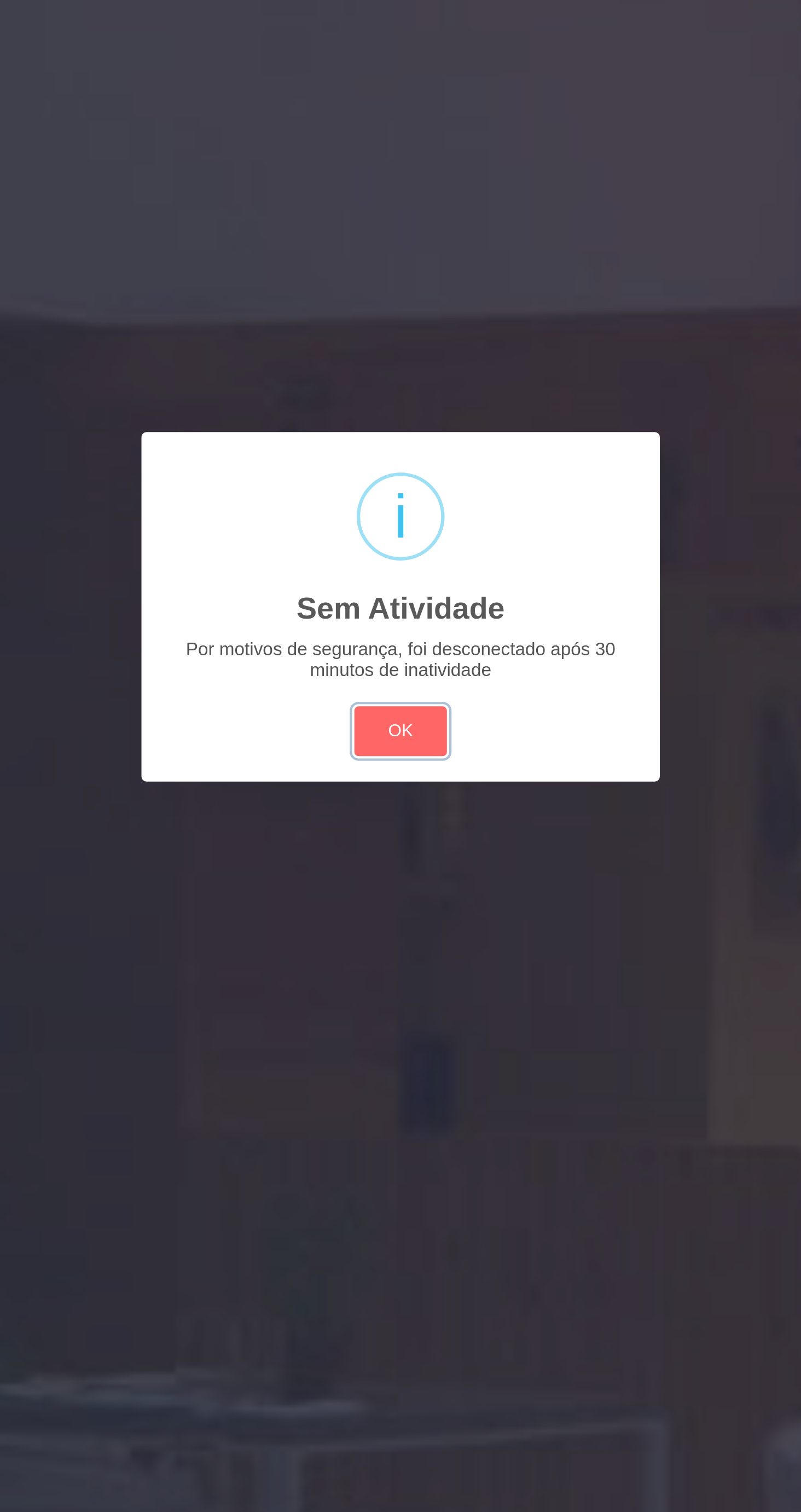
click at [400, 815] on button "OK" at bounding box center [400, 815] width 44 height 24
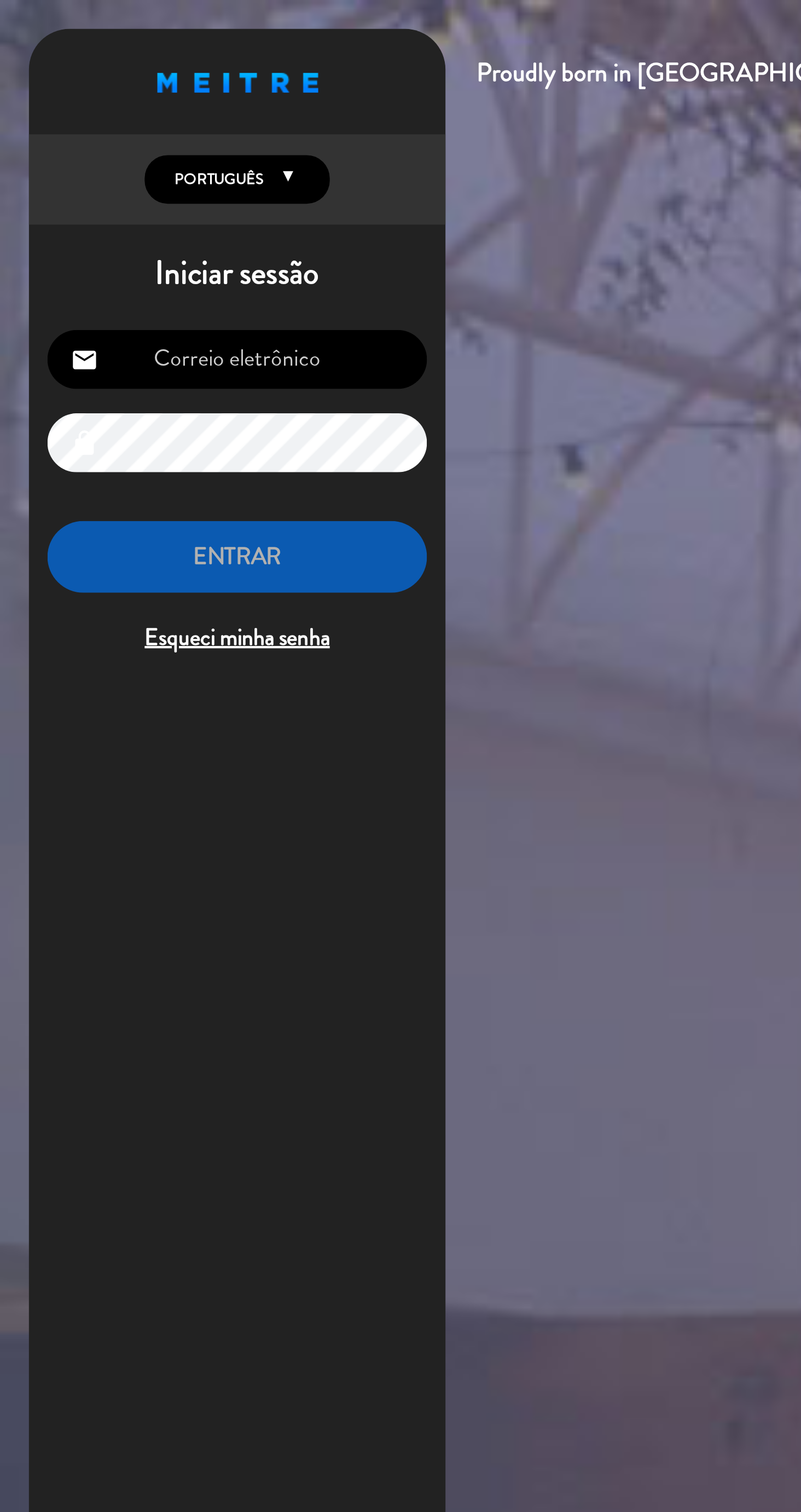
click at [160, 169] on input "email" at bounding box center [112, 169] width 180 height 28
type input "[EMAIL_ADDRESS][DOMAIN_NAME]"
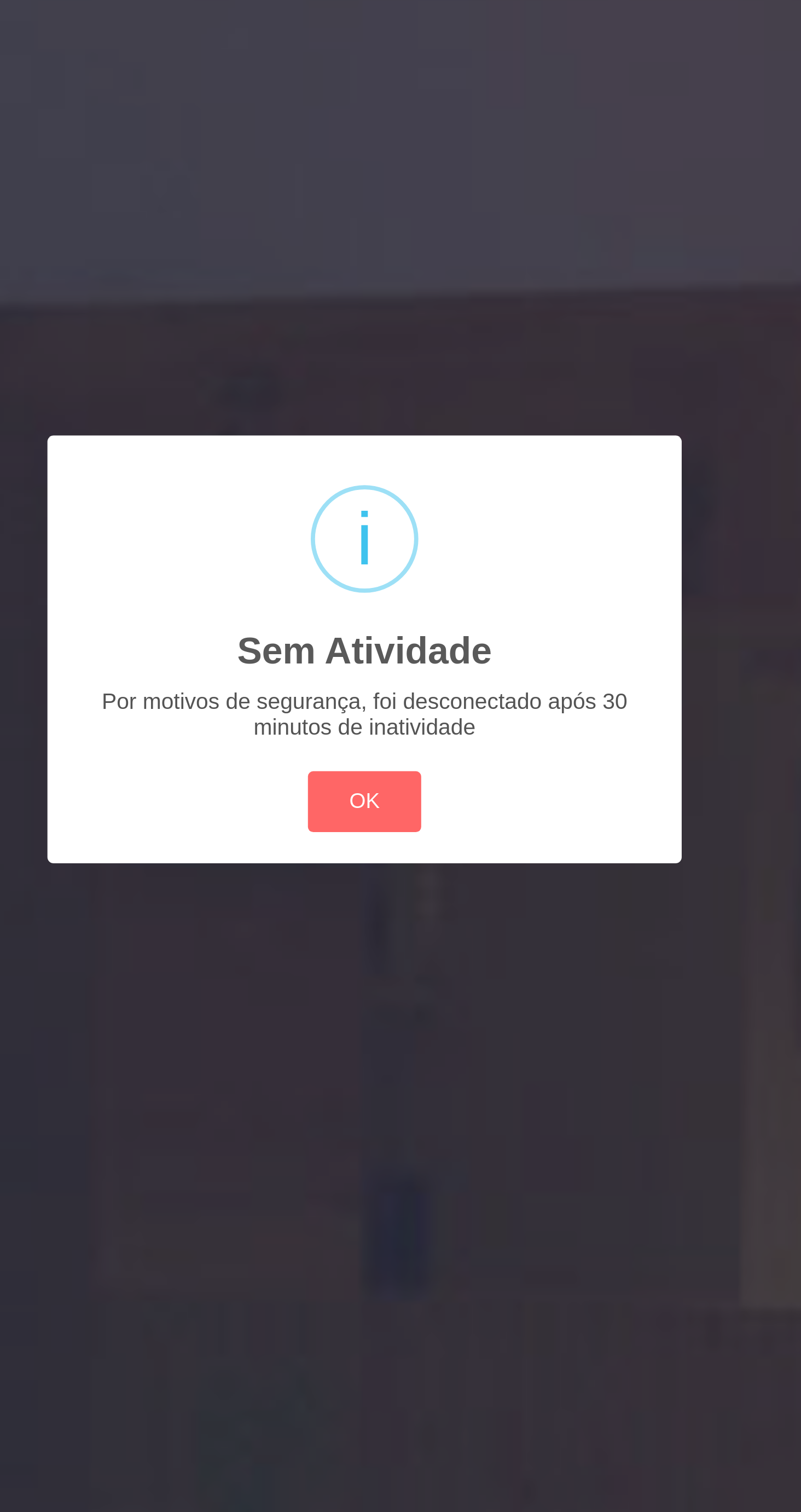
click at [333, 944] on div "? ! i Sem Atividade × Por motivos de segurança, foi desconectado após 30 minuto…" at bounding box center [400, 756] width 801 height 1512
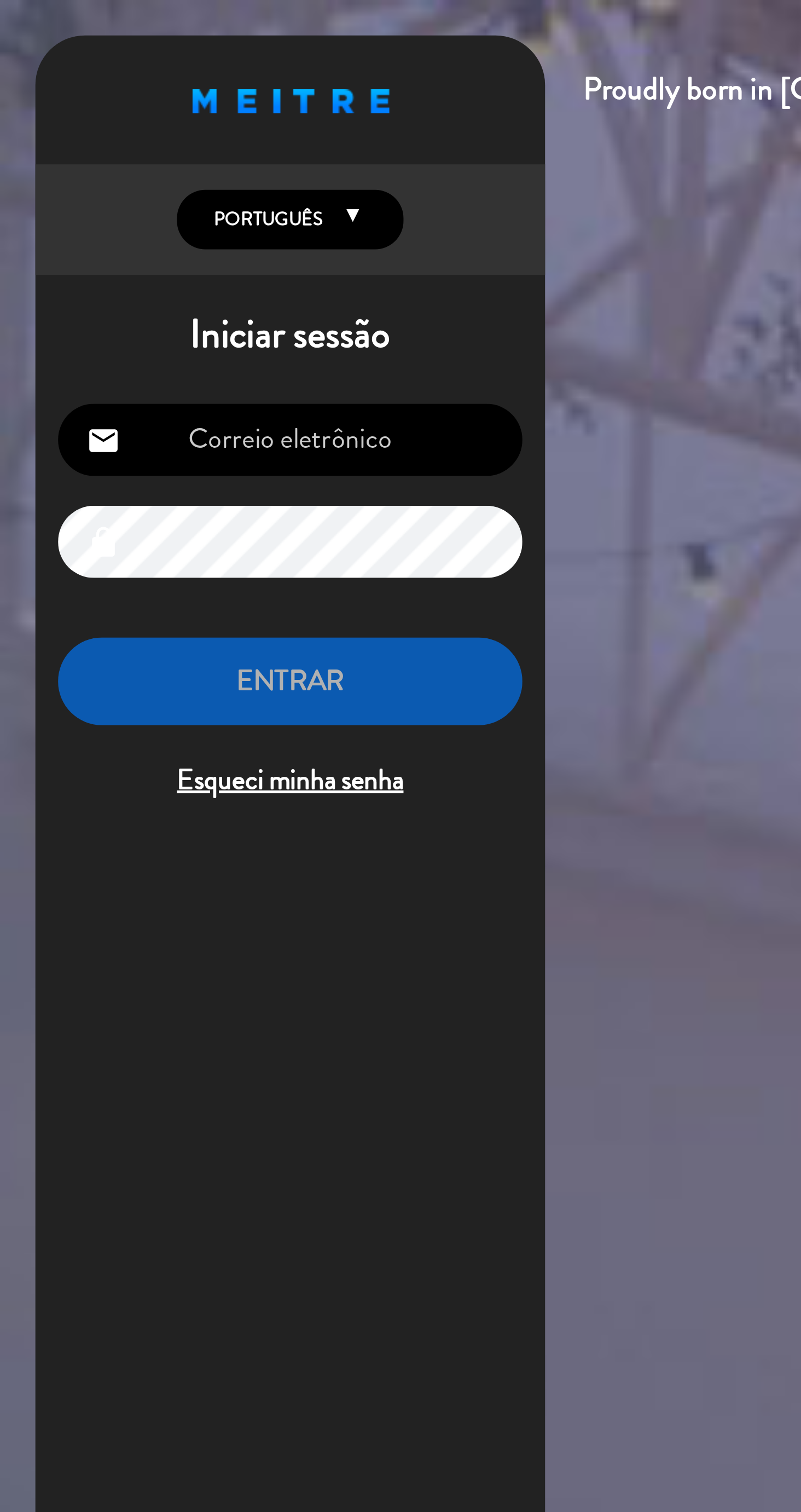
click at [67, 178] on input "email" at bounding box center [112, 169] width 180 height 28
type input "[EMAIL_ADDRESS][DOMAIN_NAME]"
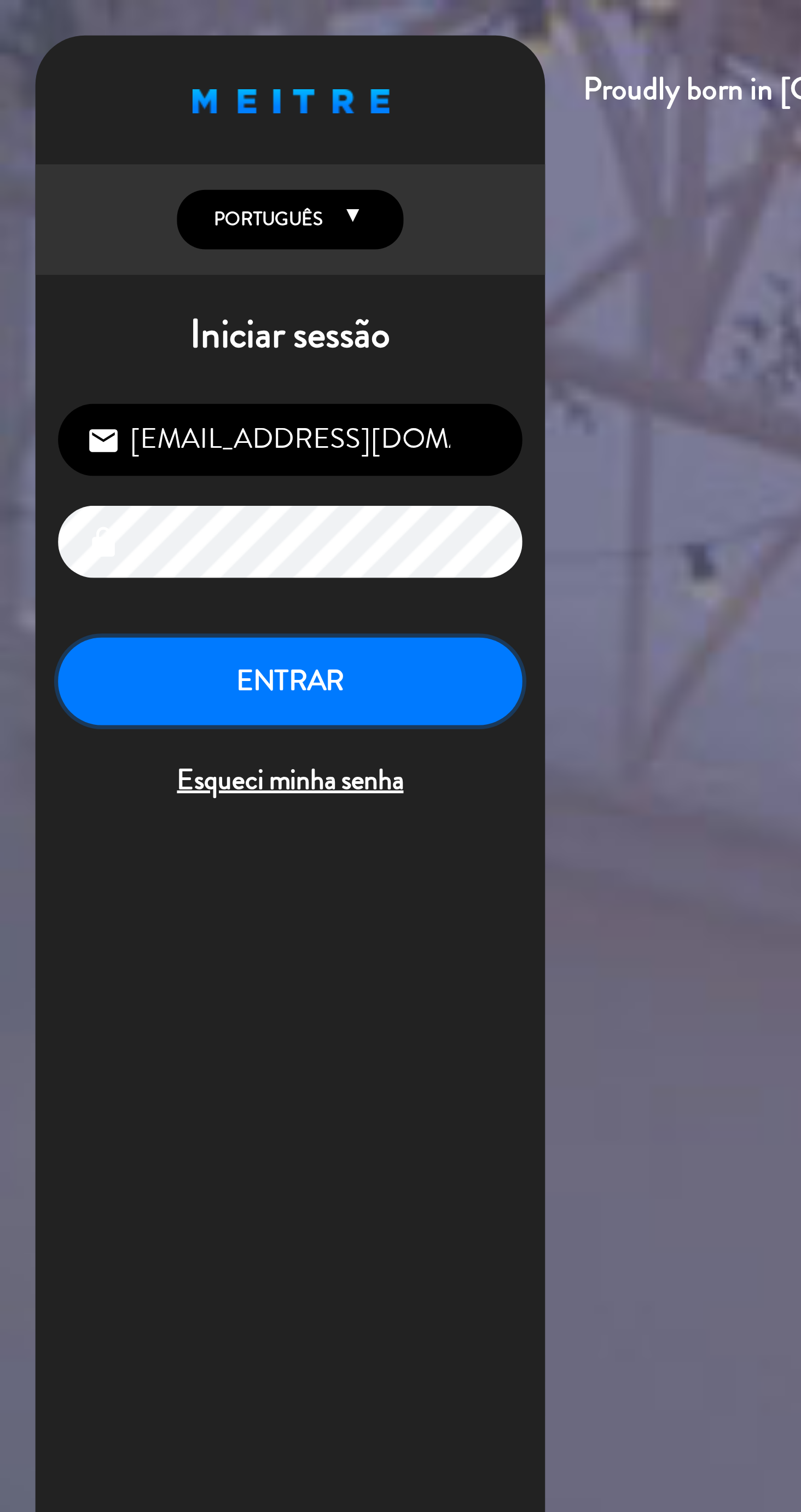
click at [51, 268] on button "ENTRAR" at bounding box center [112, 264] width 180 height 35
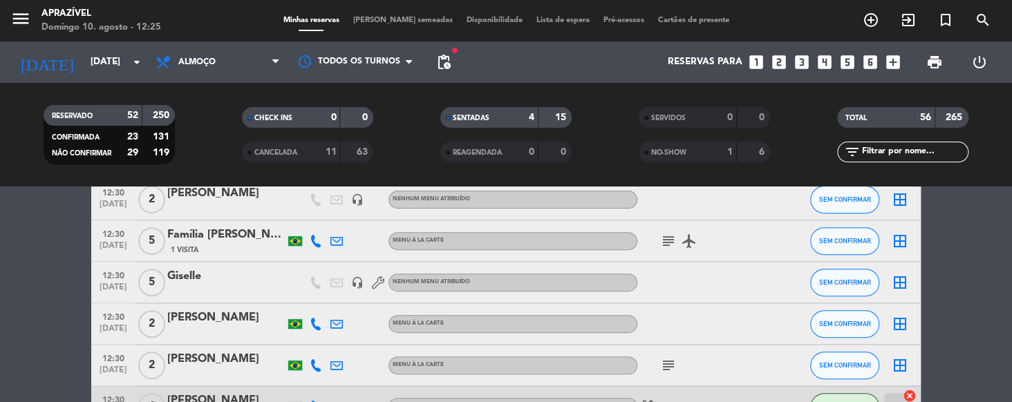
scroll to position [348, 0]
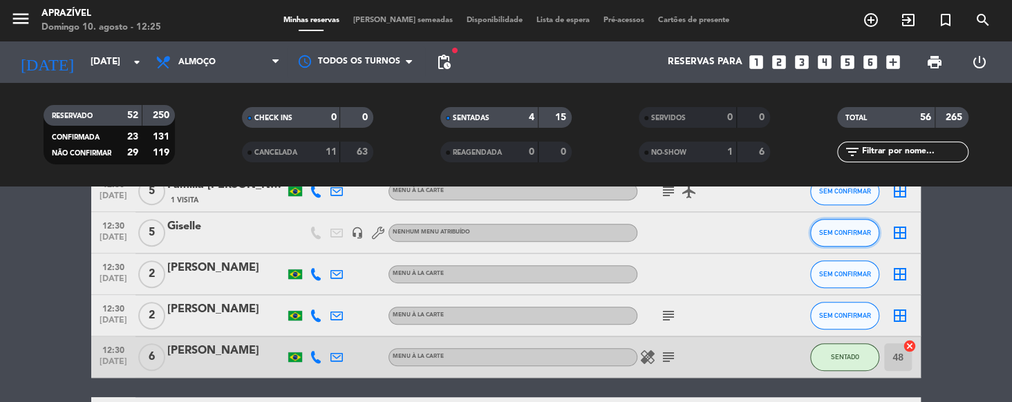
click at [846, 231] on span "SEM CONFIRMAR" at bounding box center [845, 233] width 52 height 8
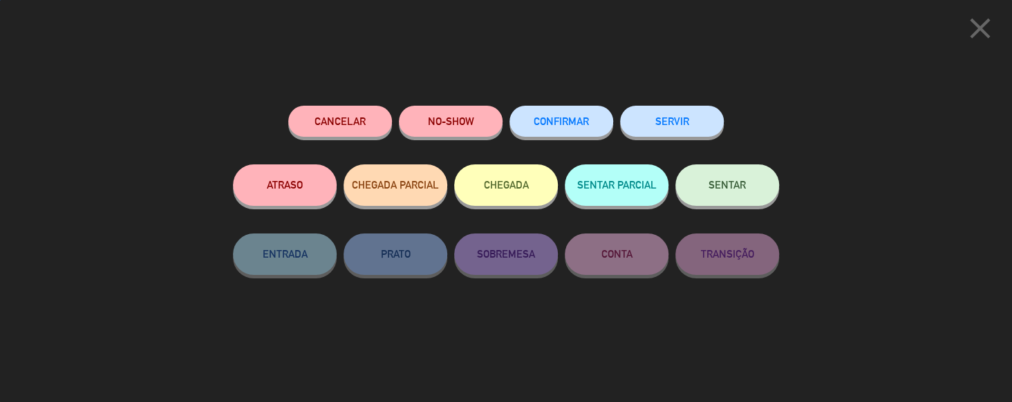
click at [741, 189] on span "SENTAR" at bounding box center [727, 185] width 37 height 12
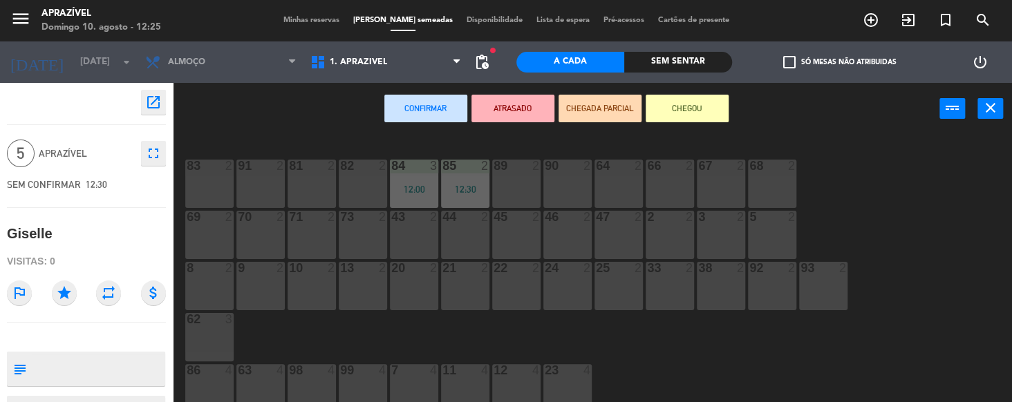
click at [369, 191] on div "82 2" at bounding box center [363, 184] width 48 height 48
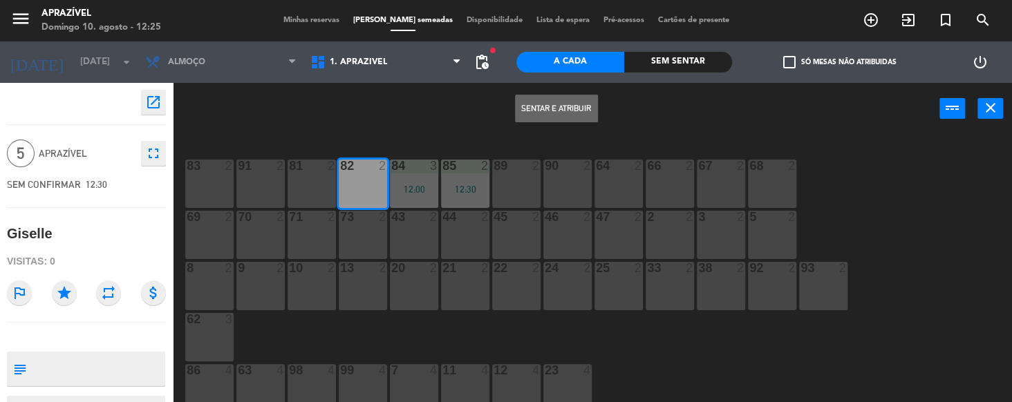
click at [575, 111] on button "Sentar e Atribuir" at bounding box center [556, 109] width 83 height 28
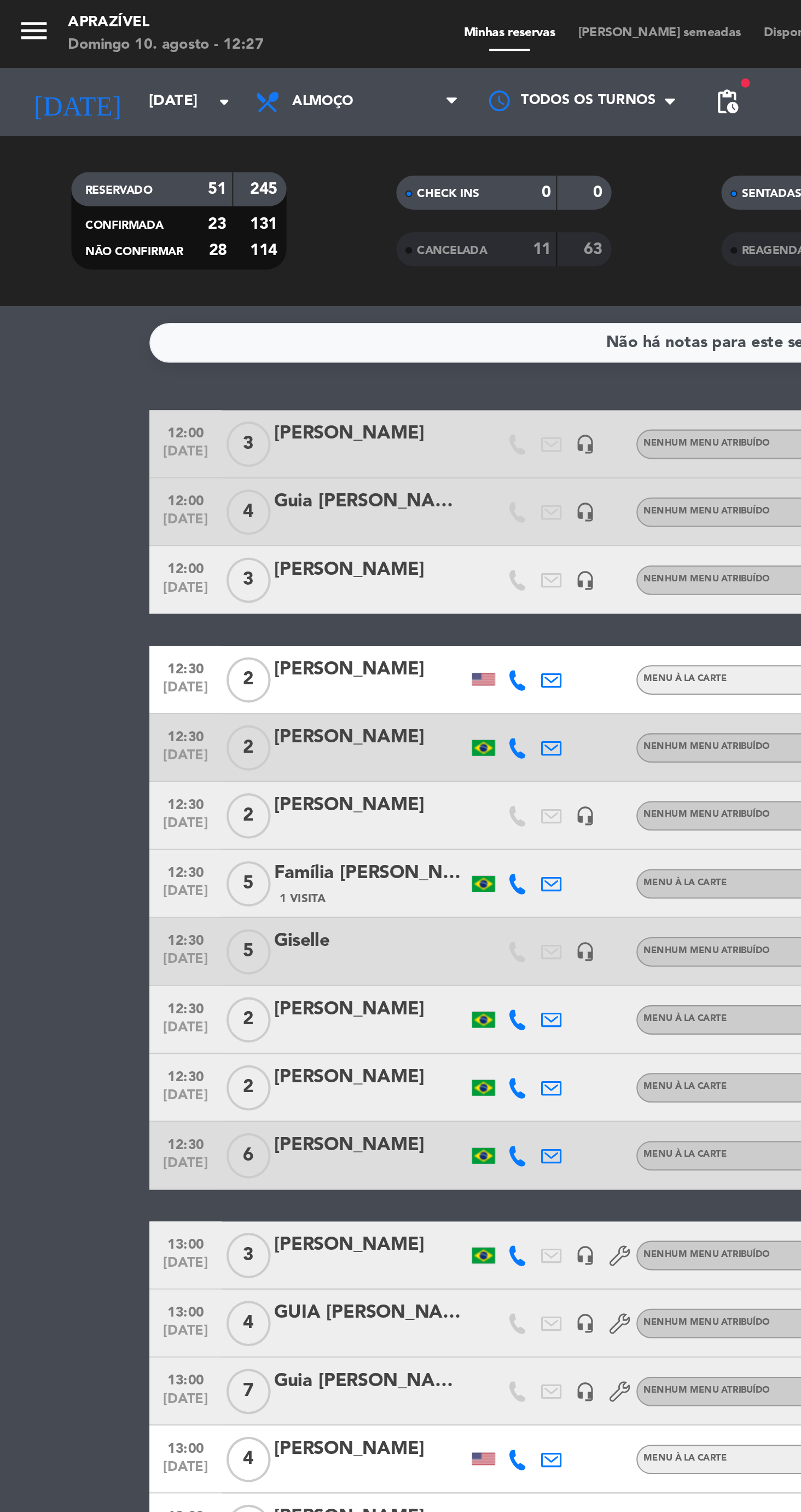
click at [66, 51] on input "[DATE]" at bounding box center [115, 49] width 97 height 20
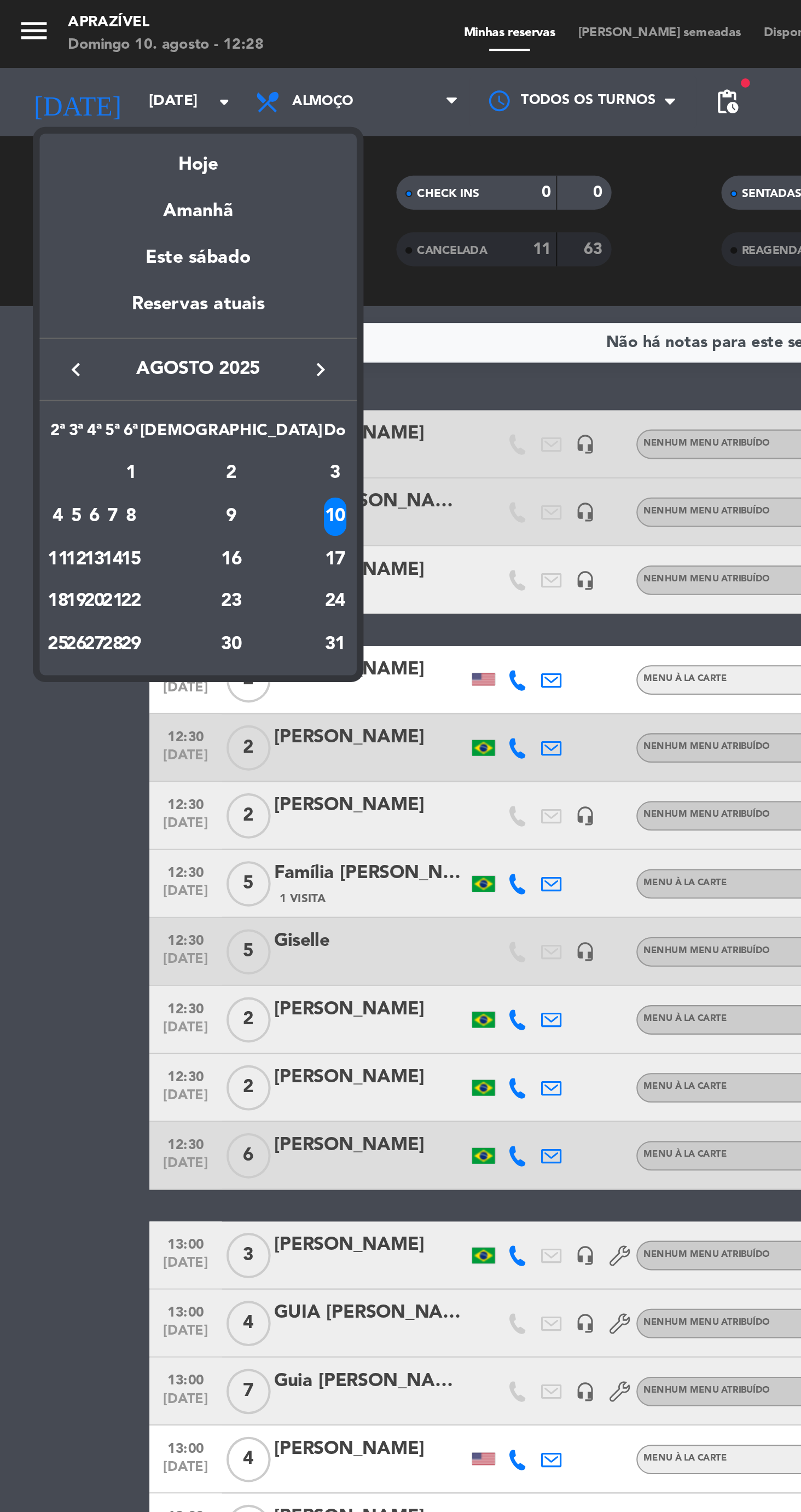
click at [41, 267] on div "12" at bounding box center [36, 271] width 8 height 19
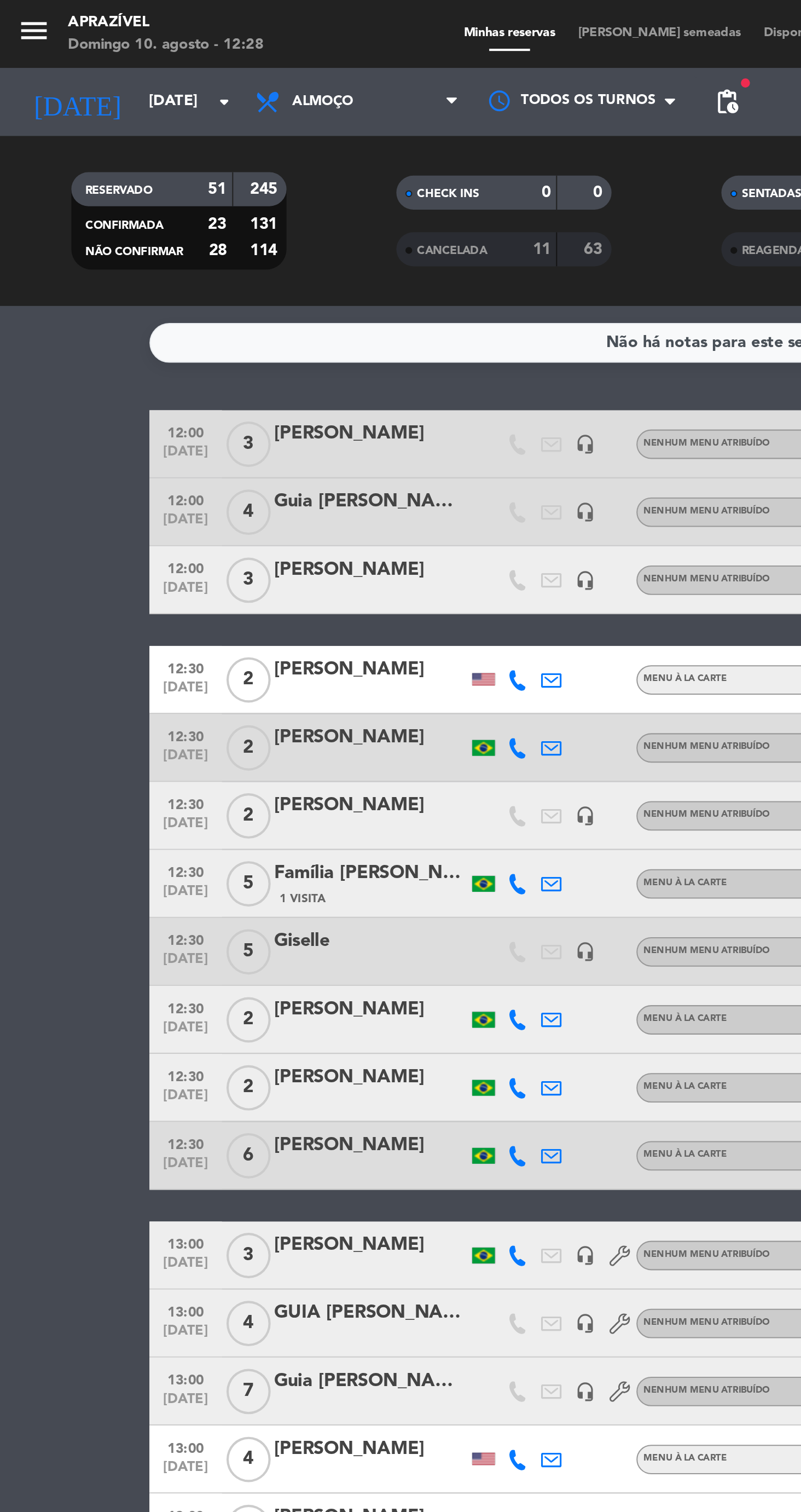
type input "[DATE]"
click at [150, 52] on span "Almoço" at bounding box center [155, 49] width 29 height 8
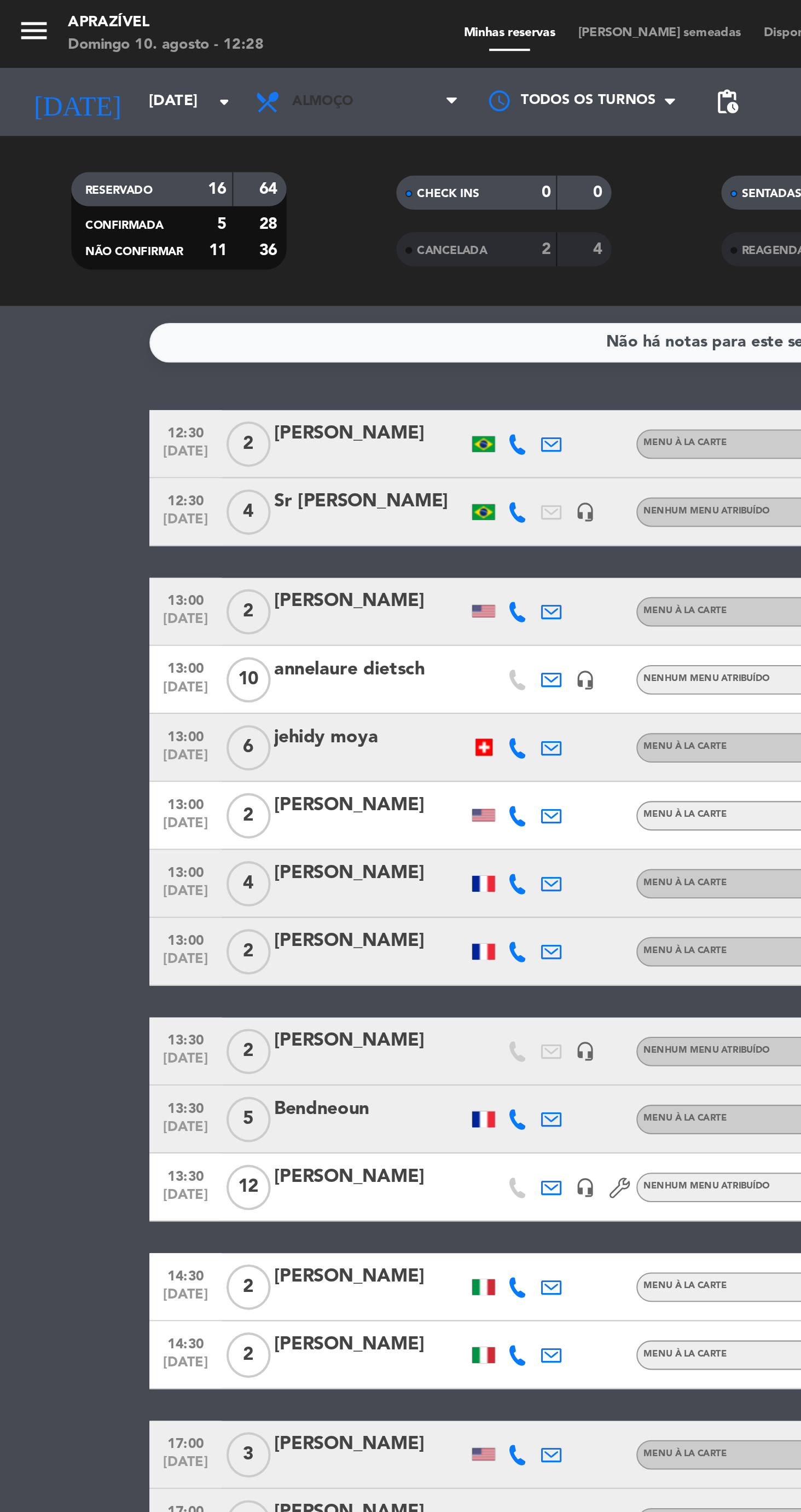
click at [150, 47] on span "Almoço" at bounding box center [155, 49] width 29 height 8
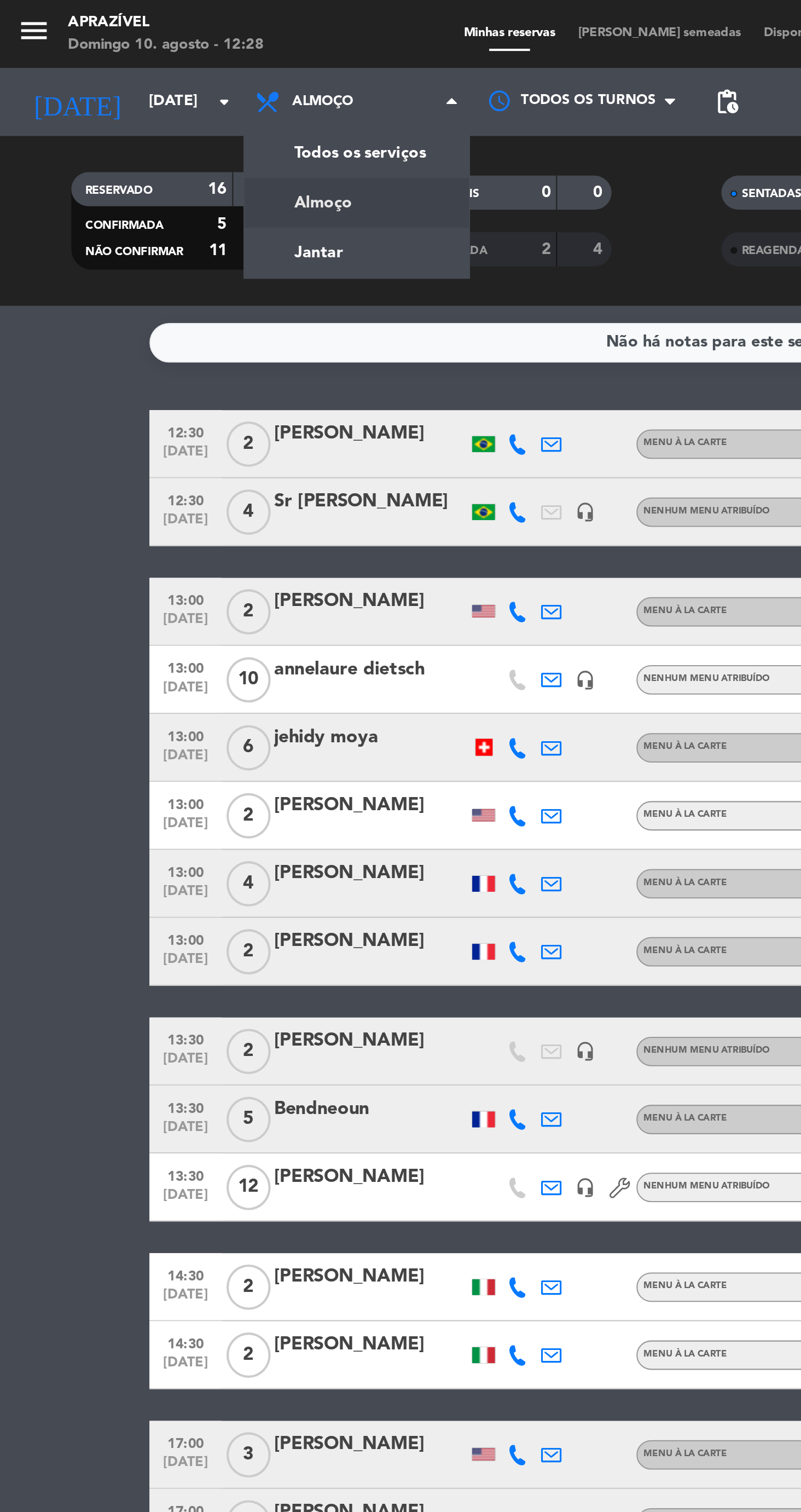
click at [158, 120] on div "menu Aprazível Domingo 10. agosto - 12:28 Minhas reservas Mesas semeadas Dispon…" at bounding box center [400, 74] width 801 height 148
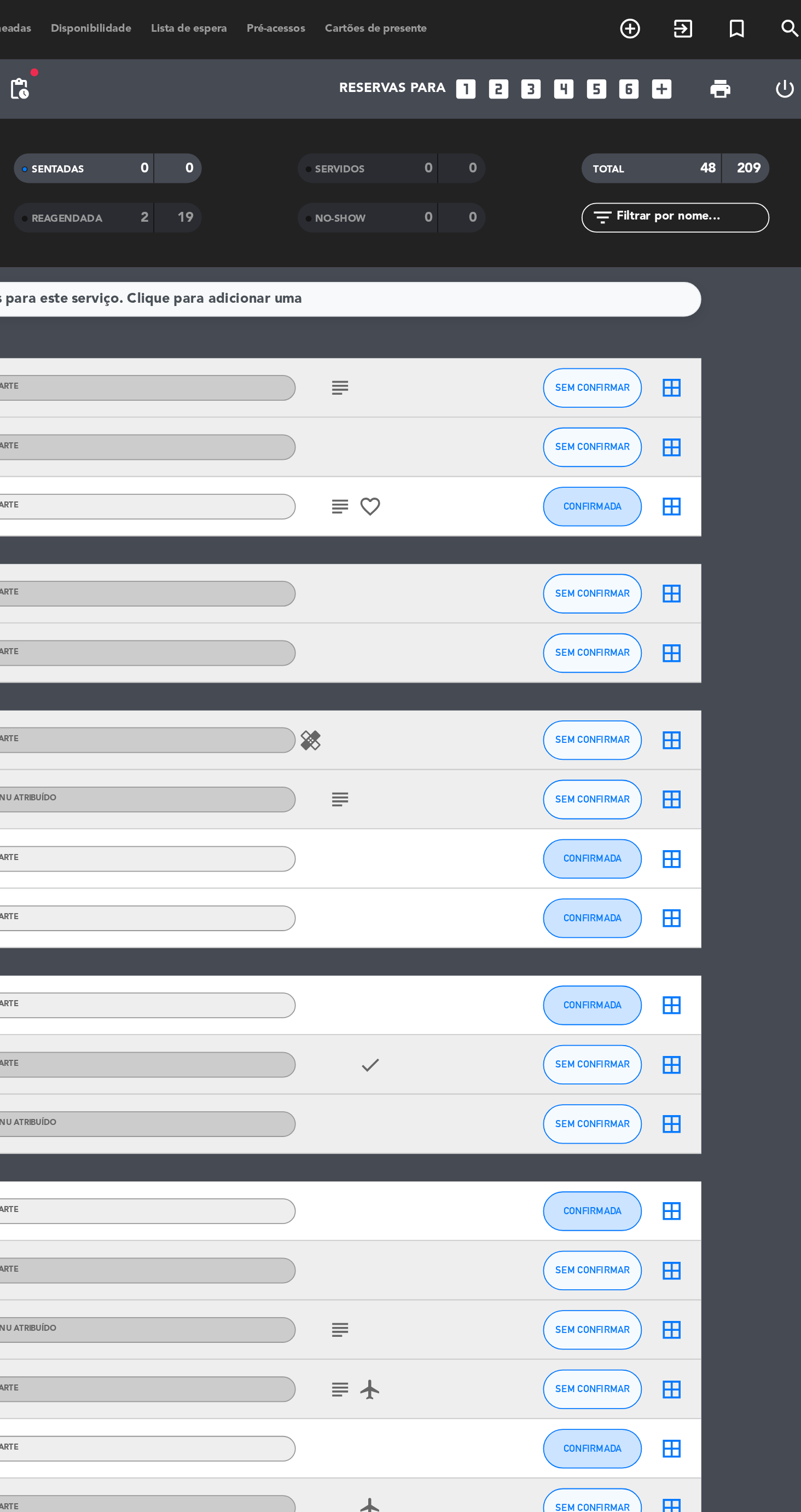
click at [613, 47] on icon "looks_two" at bounding box center [617, 49] width 14 height 14
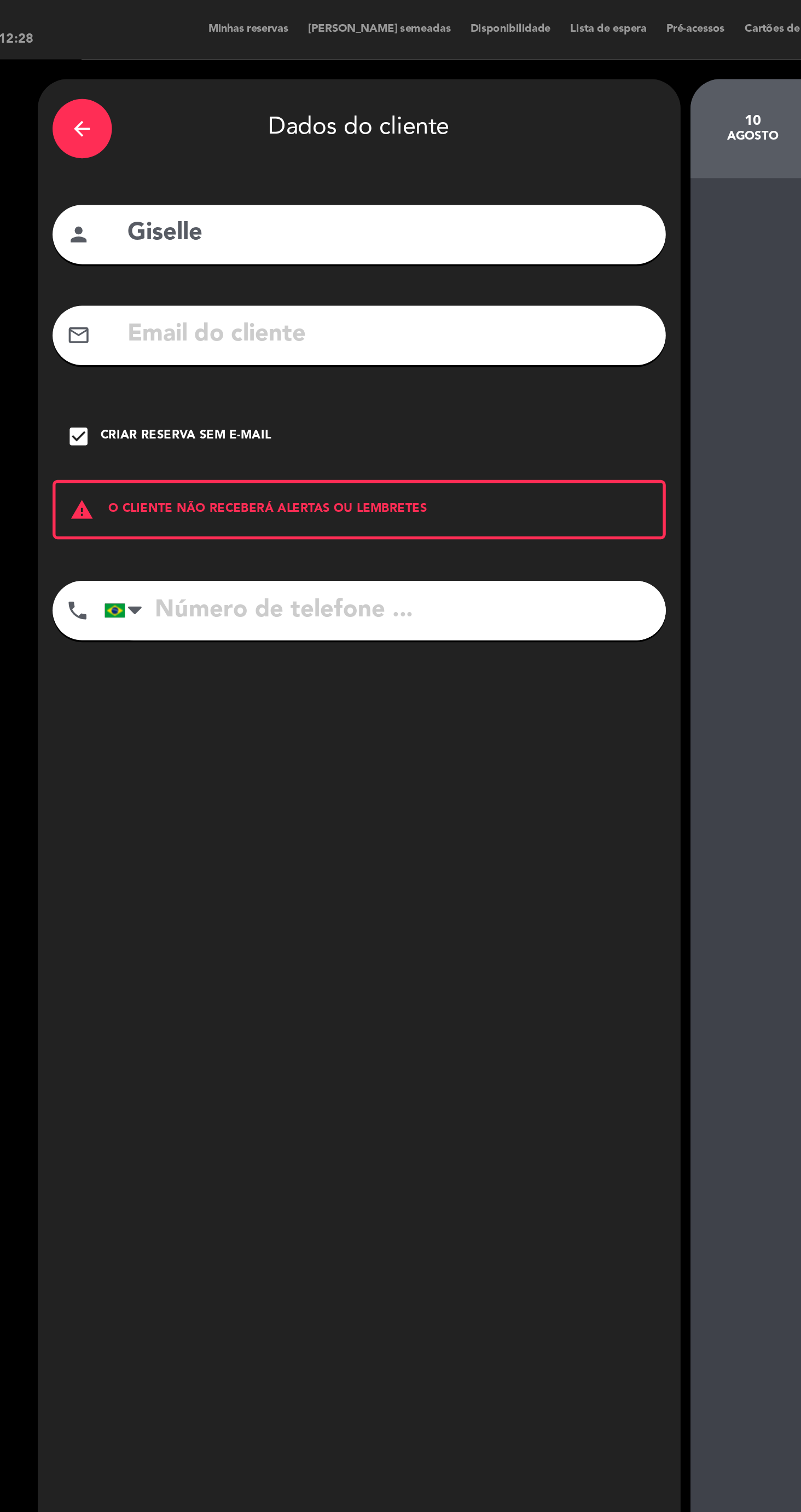
click at [159, 70] on icon "arrow_back" at bounding box center [154, 71] width 13 height 13
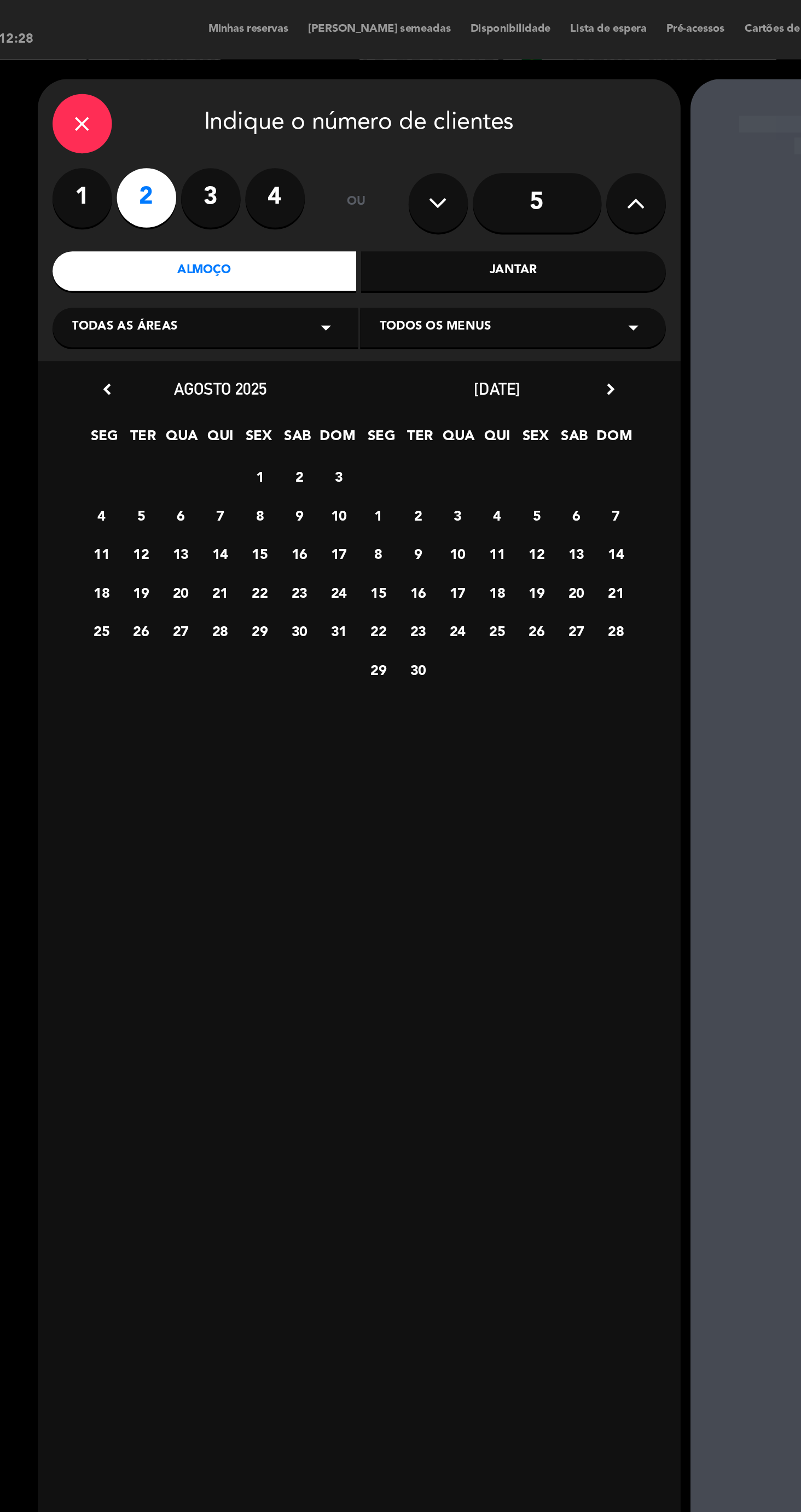
click at [155, 64] on icon "close" at bounding box center [154, 68] width 13 height 13
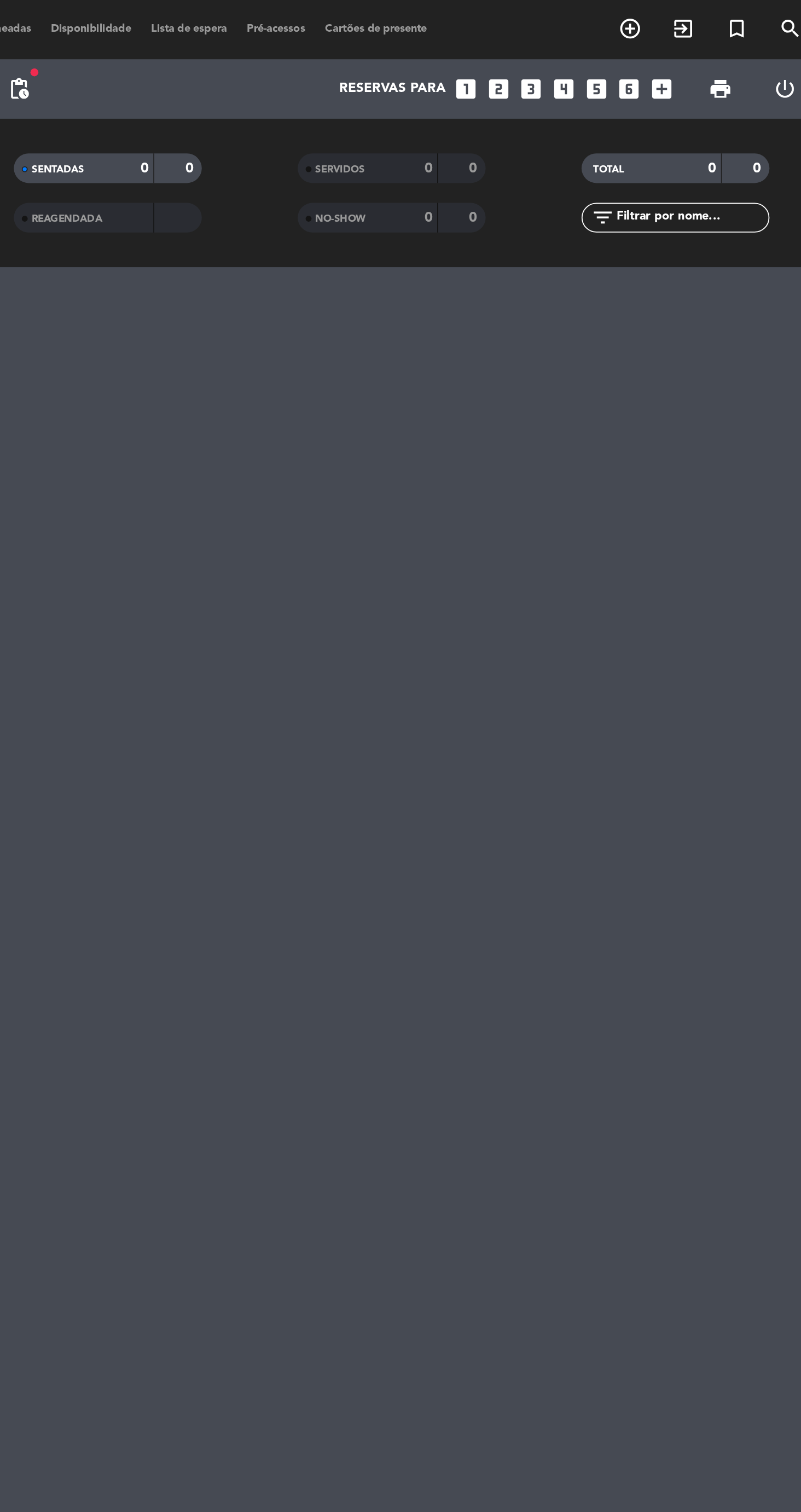
click at [611, 52] on icon "looks_two" at bounding box center [617, 49] width 14 height 14
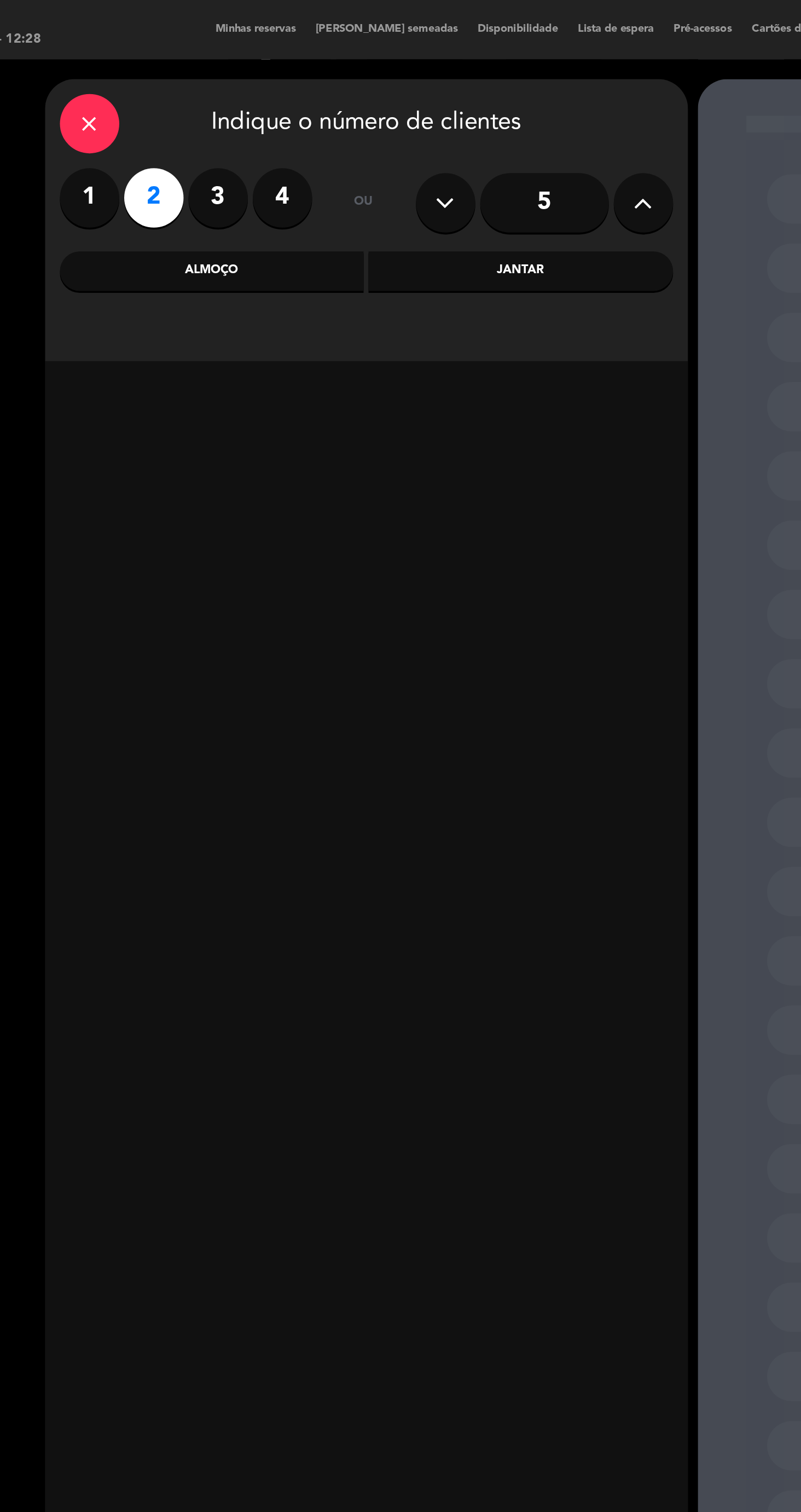
click at [382, 147] on div "Jantar" at bounding box center [393, 150] width 169 height 22
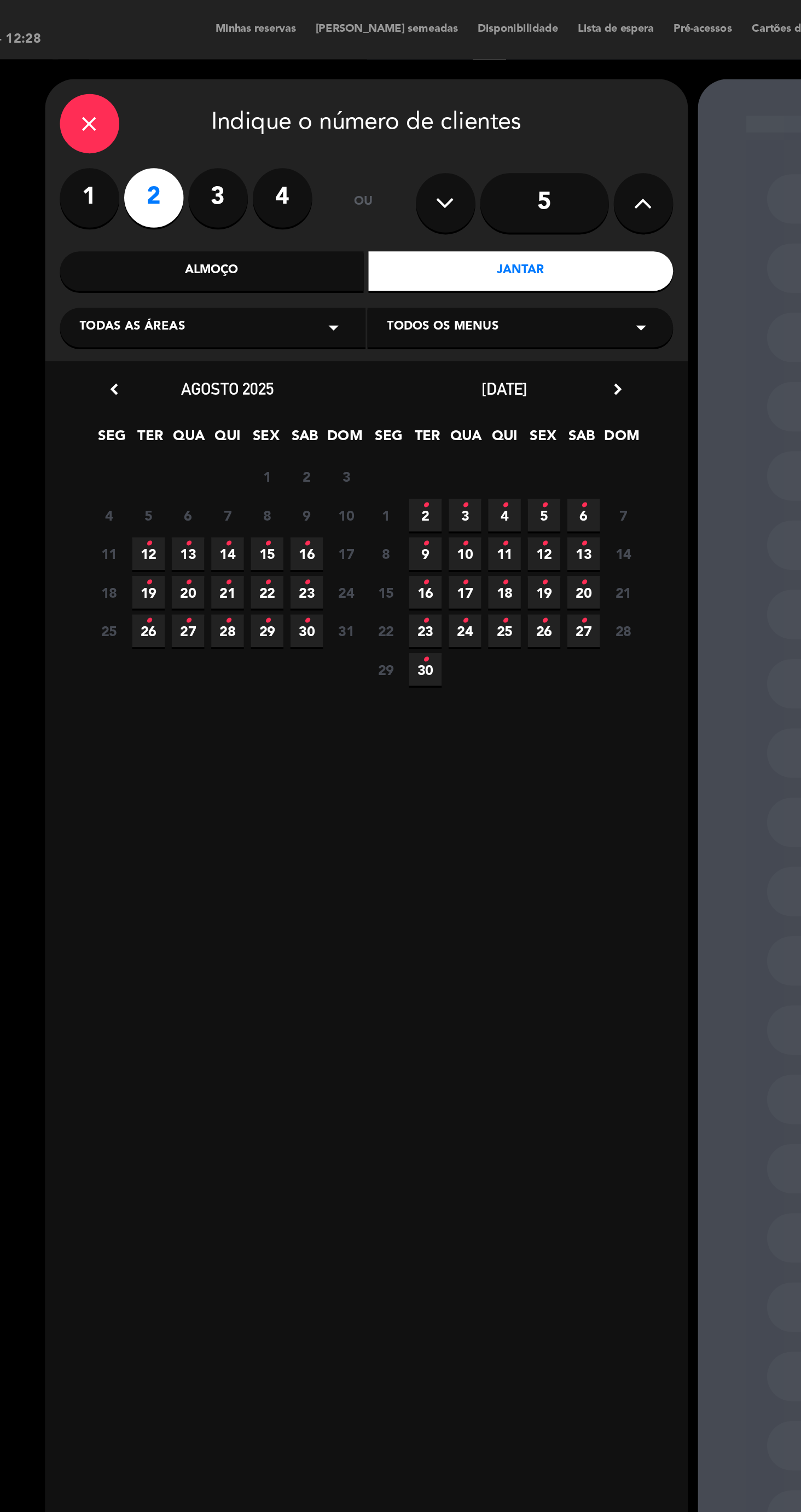
click at [189, 306] on span "12 •" at bounding box center [187, 306] width 18 height 18
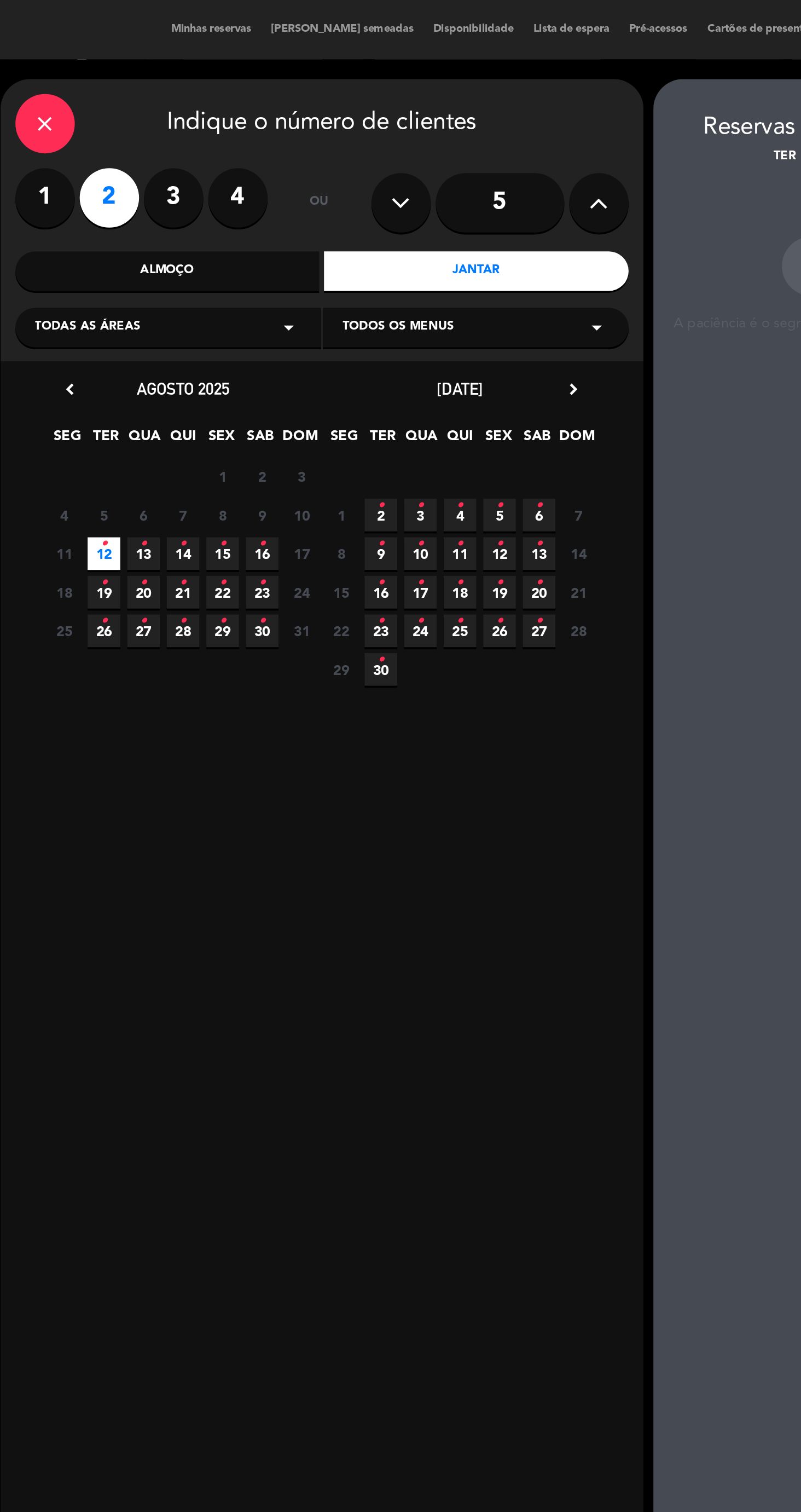
scroll to position [44, 0]
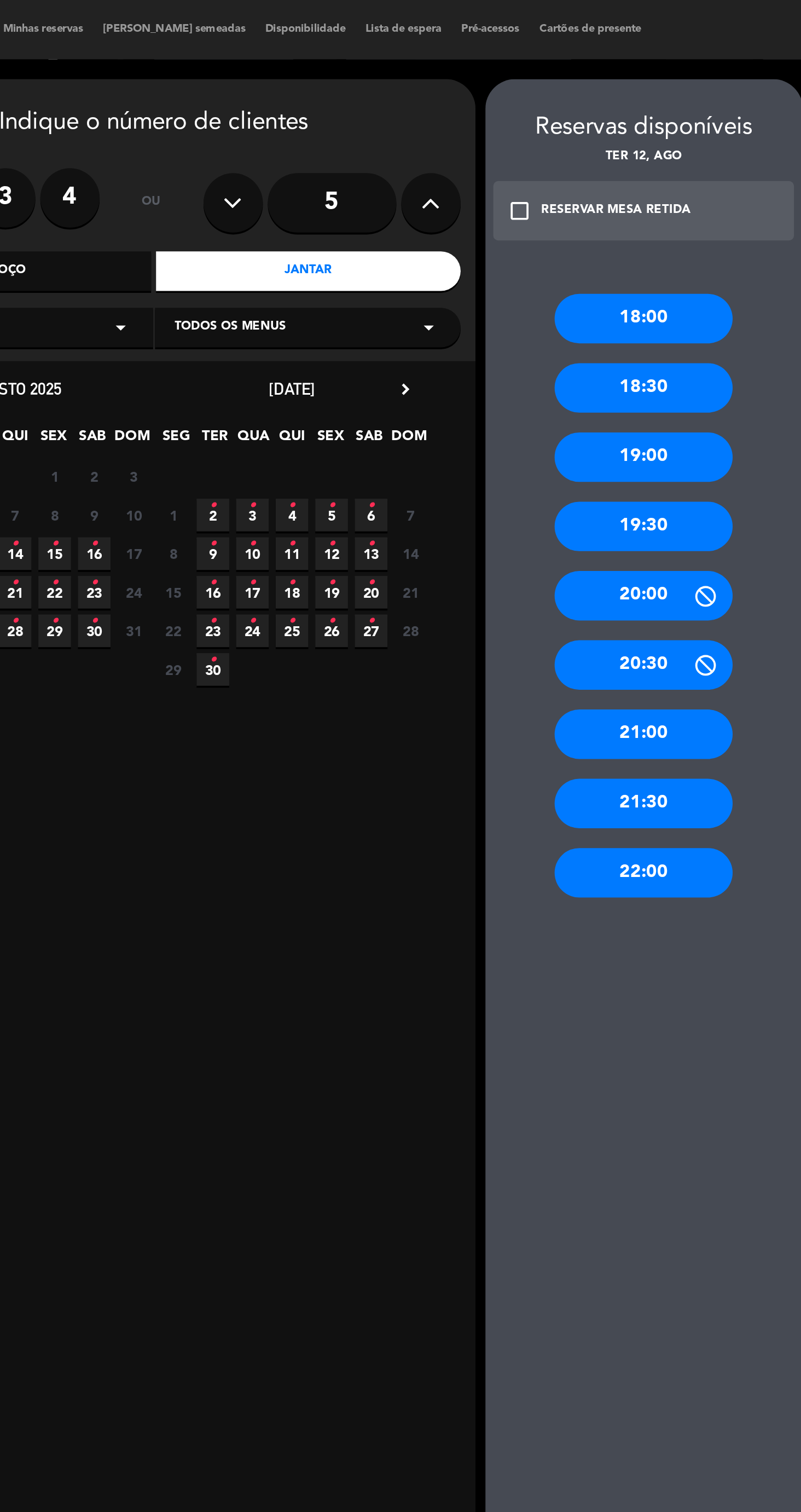
click at [602, 239] on div "19:00" at bounding box center [579, 253] width 98 height 28
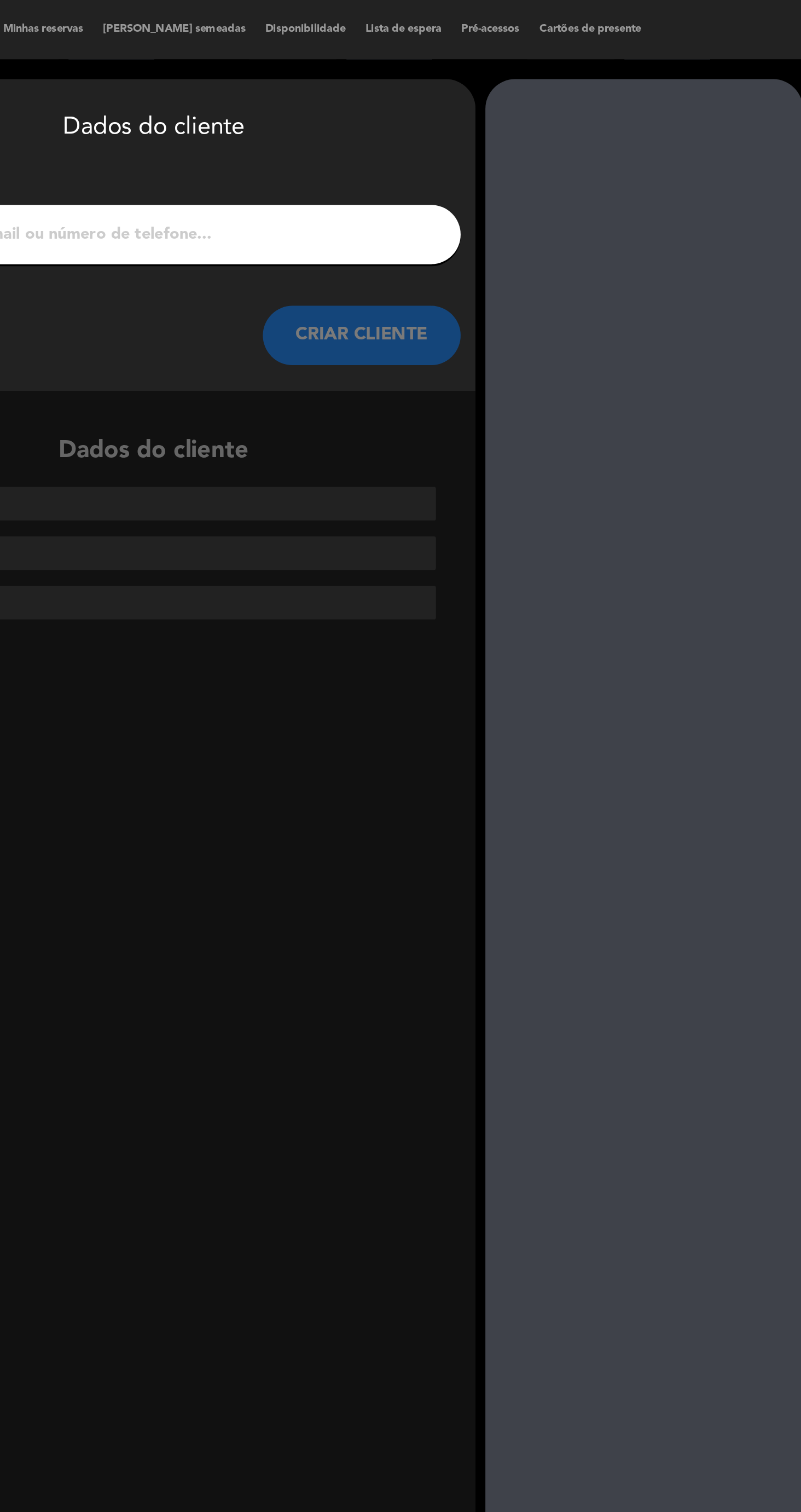
click at [393, 122] on input "1" at bounding box center [308, 129] width 323 height 15
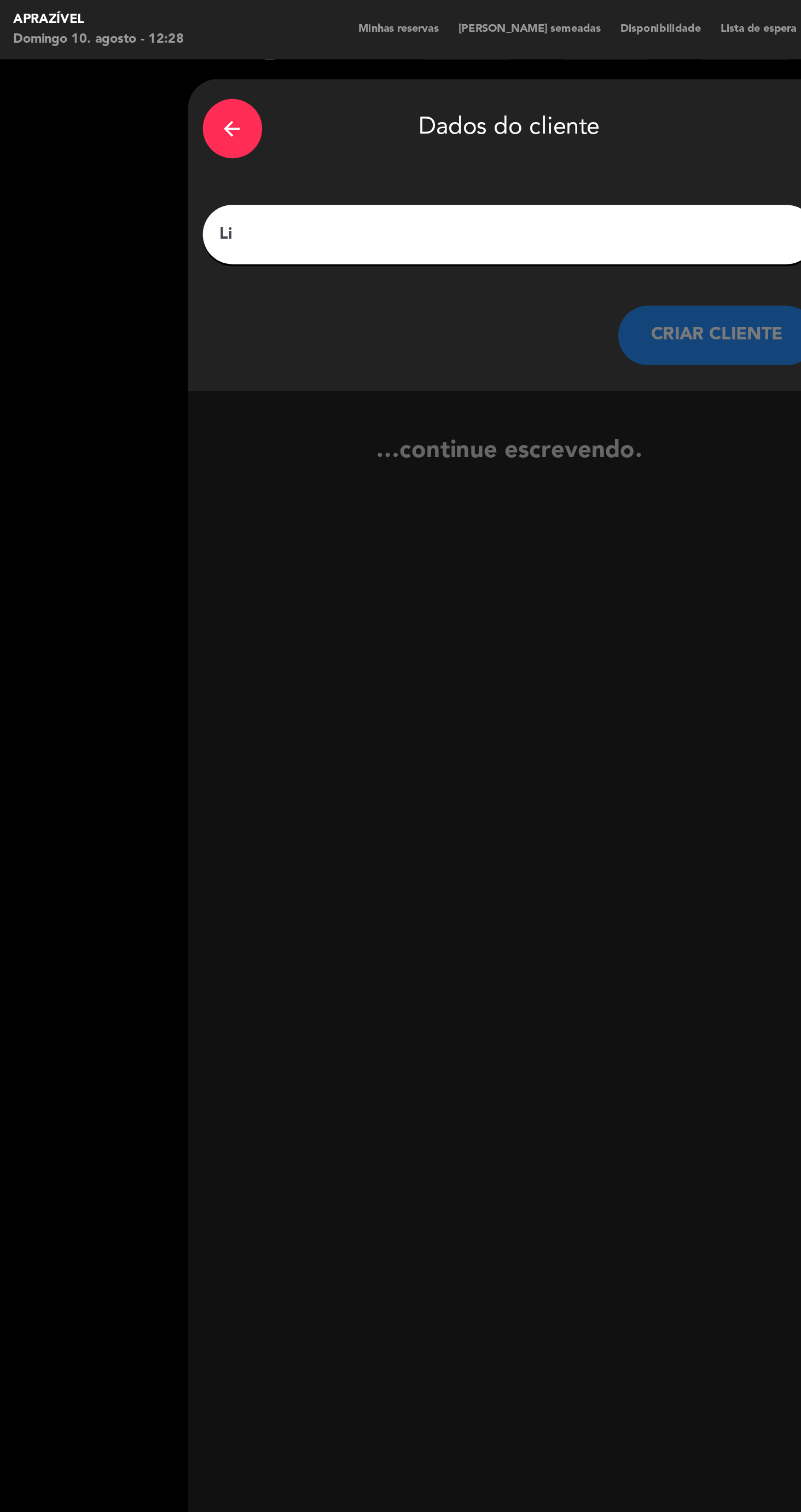
type input "L"
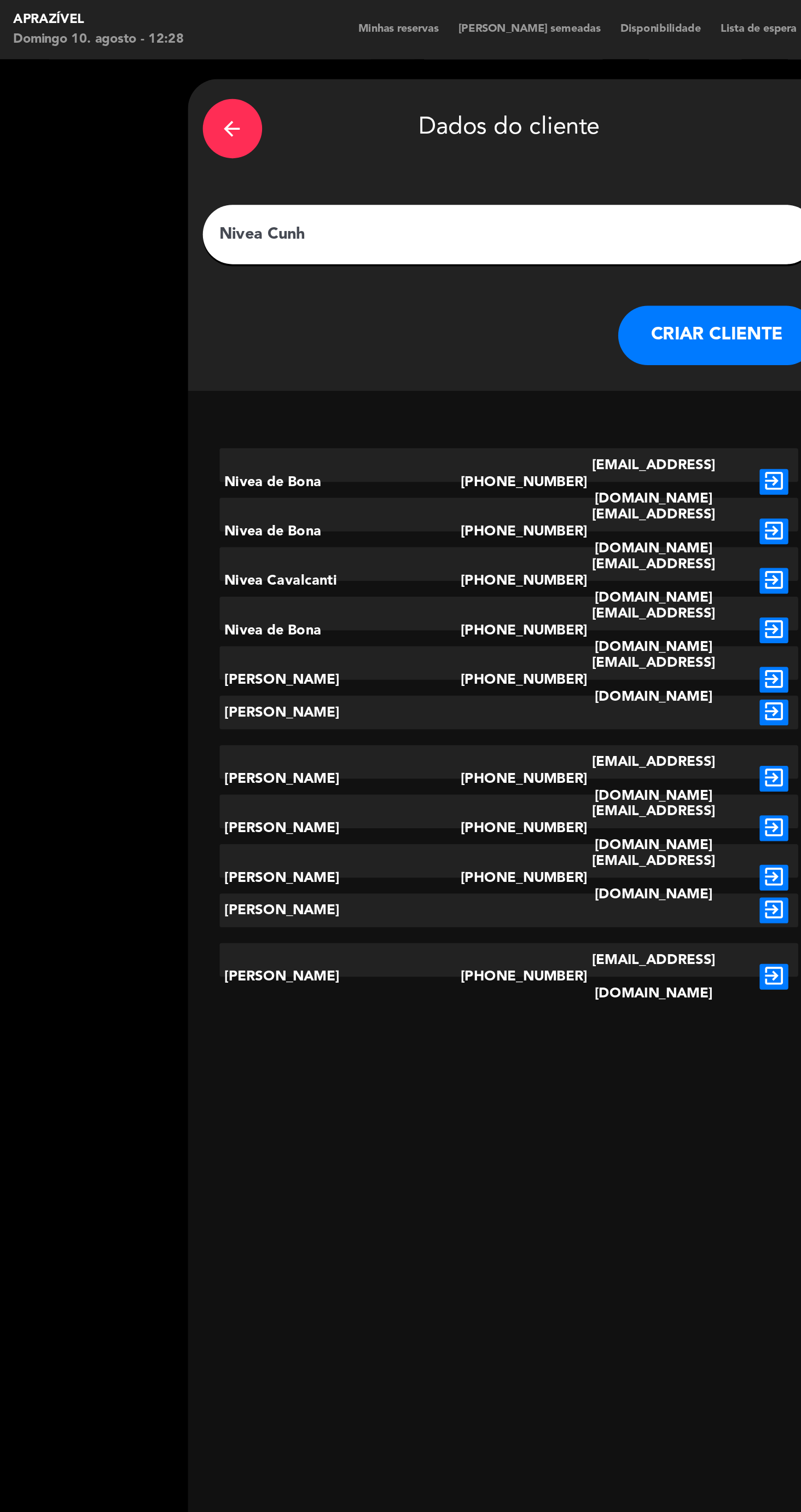
type input "[PERSON_NAME]"
click at [430, 169] on button "CRIAR CLIENTE" at bounding box center [423, 185] width 109 height 32
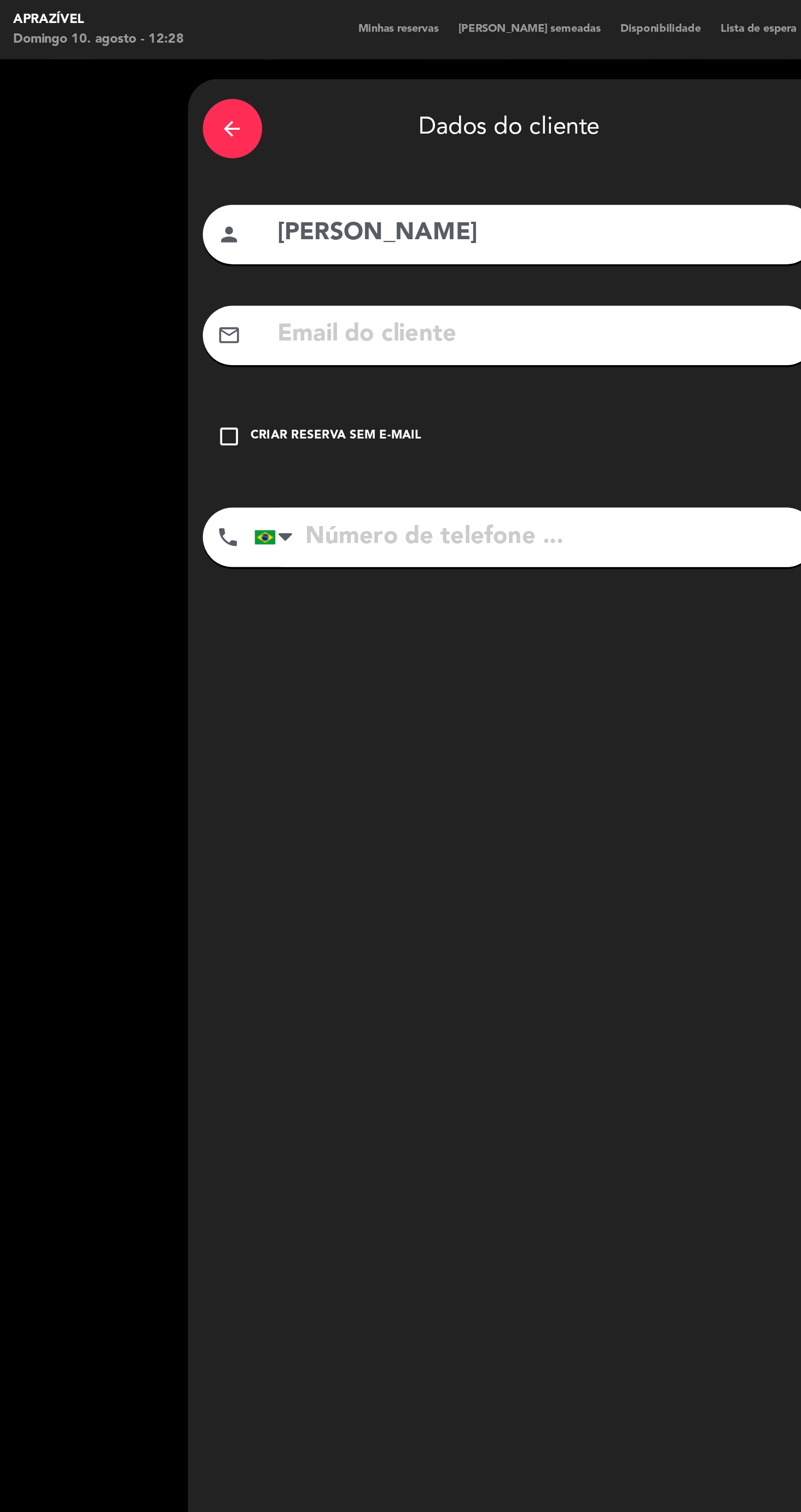
click at [248, 225] on div "check_box_outline_blank Criar reserva sem e-mail" at bounding box center [307, 241] width 340 height 32
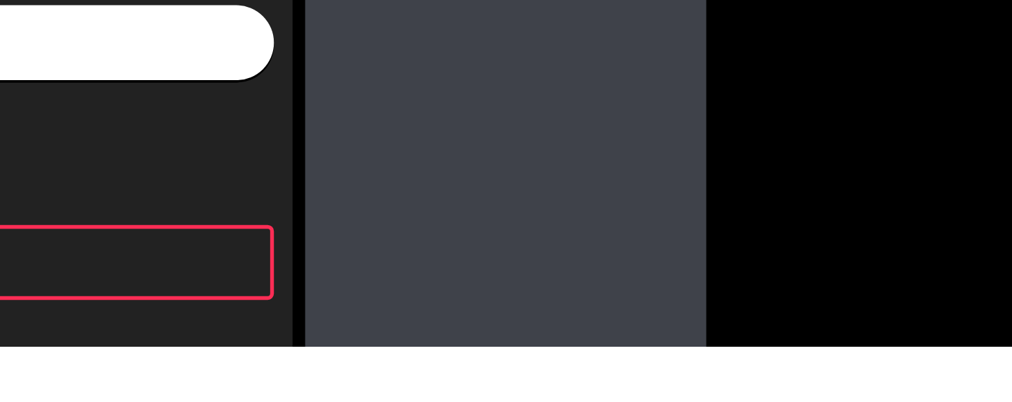
scroll to position [62, 0]
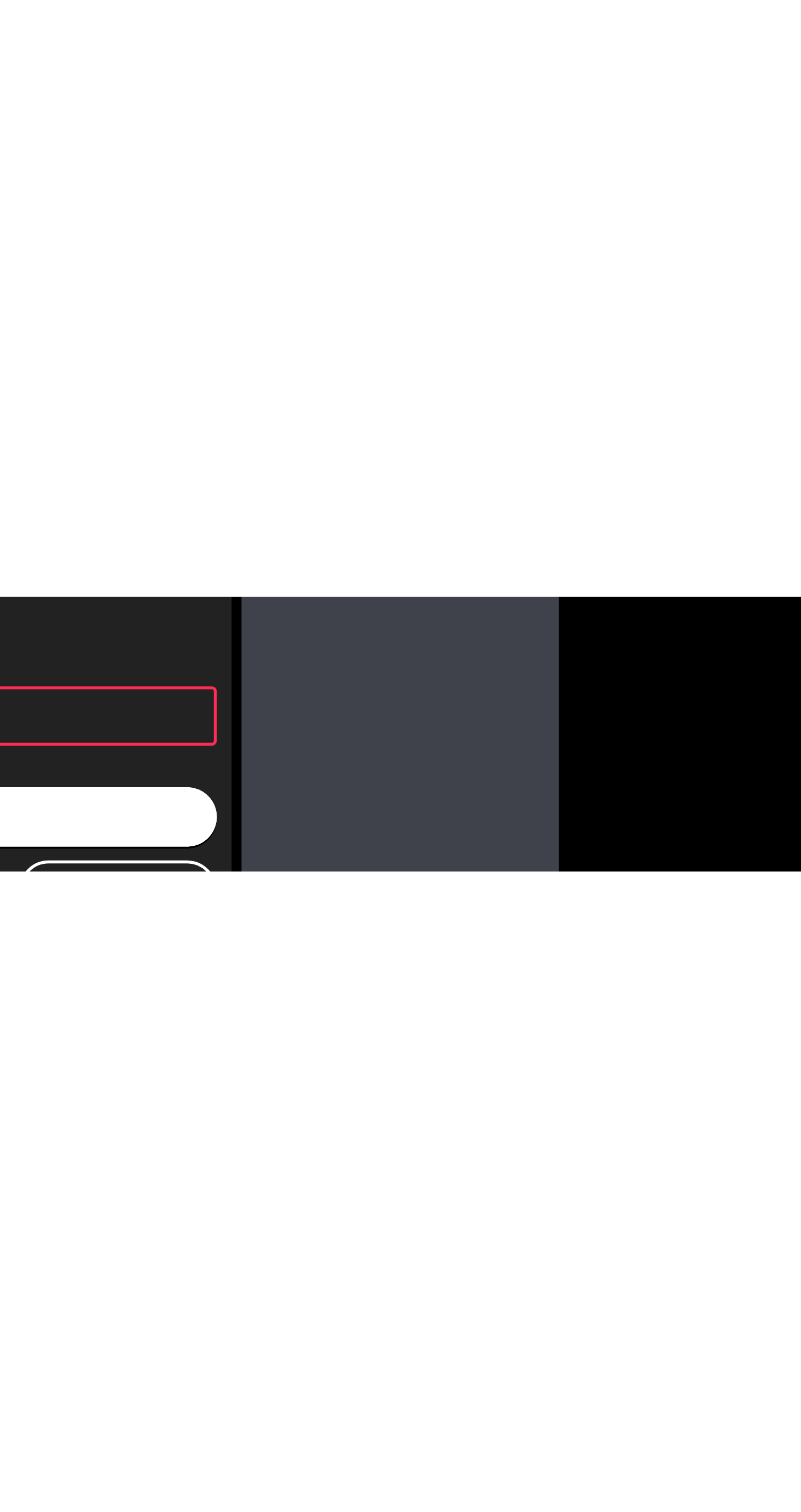
scroll to position [0, 0]
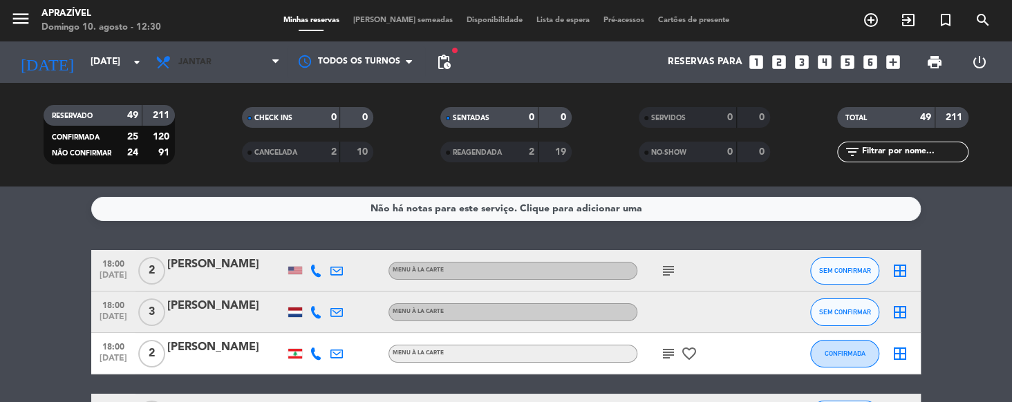
click at [194, 57] on span "Jantar" at bounding box center [194, 62] width 33 height 10
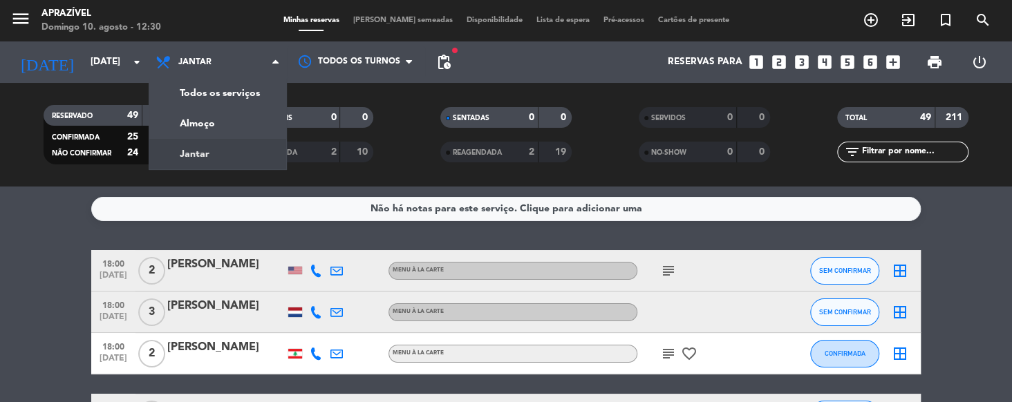
click at [198, 72] on div "menu Aprazível Domingo 10. agosto - 12:30 Minhas reservas Mesas semeadas Dispon…" at bounding box center [506, 93] width 1012 height 187
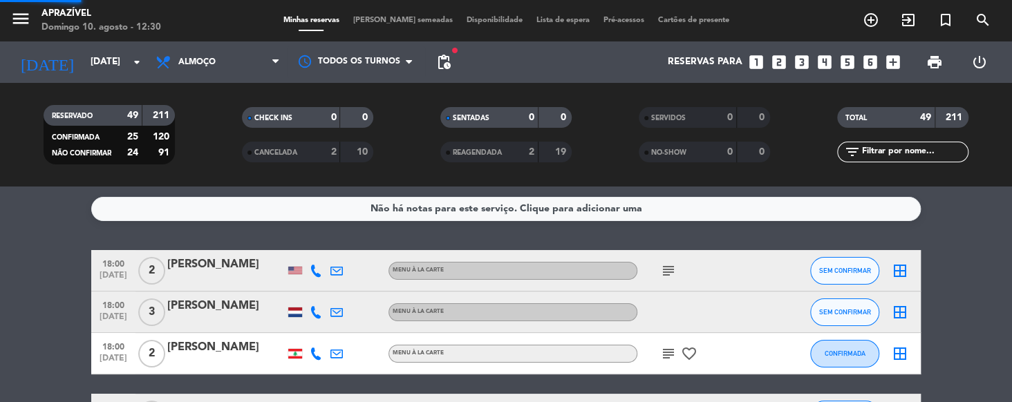
scroll to position [48, 0]
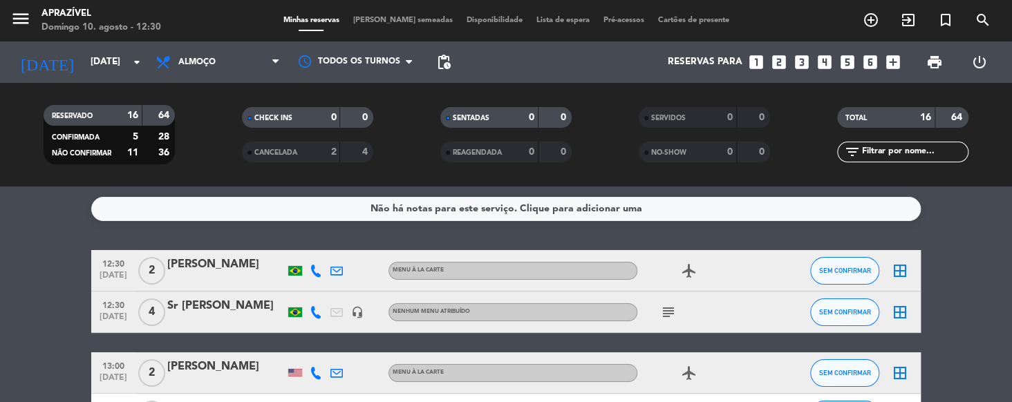
click at [84, 50] on input "[DATE]" at bounding box center [145, 62] width 123 height 25
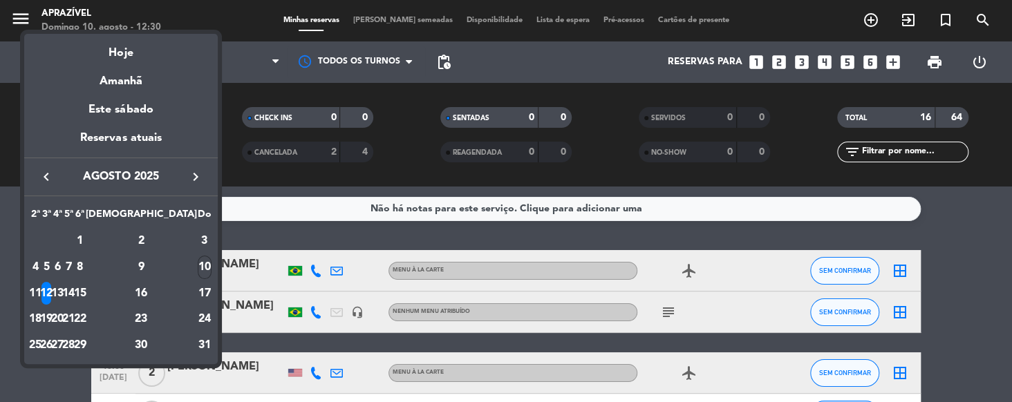
click at [120, 52] on div "Hoje" at bounding box center [121, 48] width 194 height 28
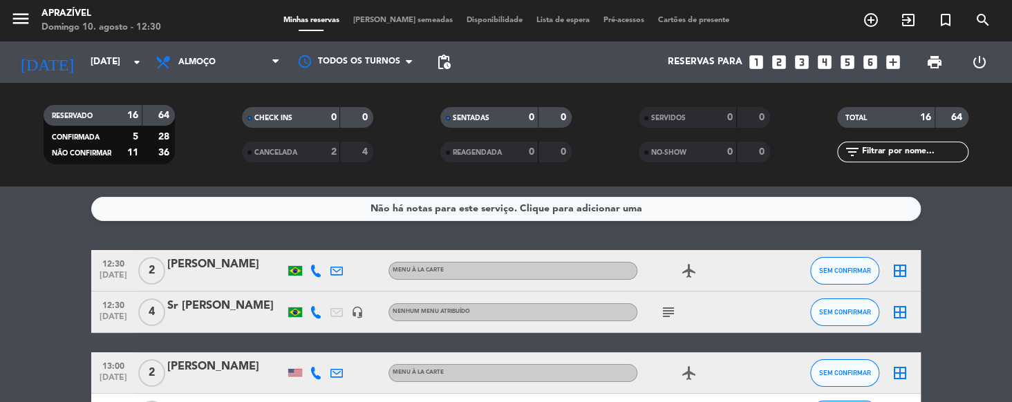
type input "[DATE]"
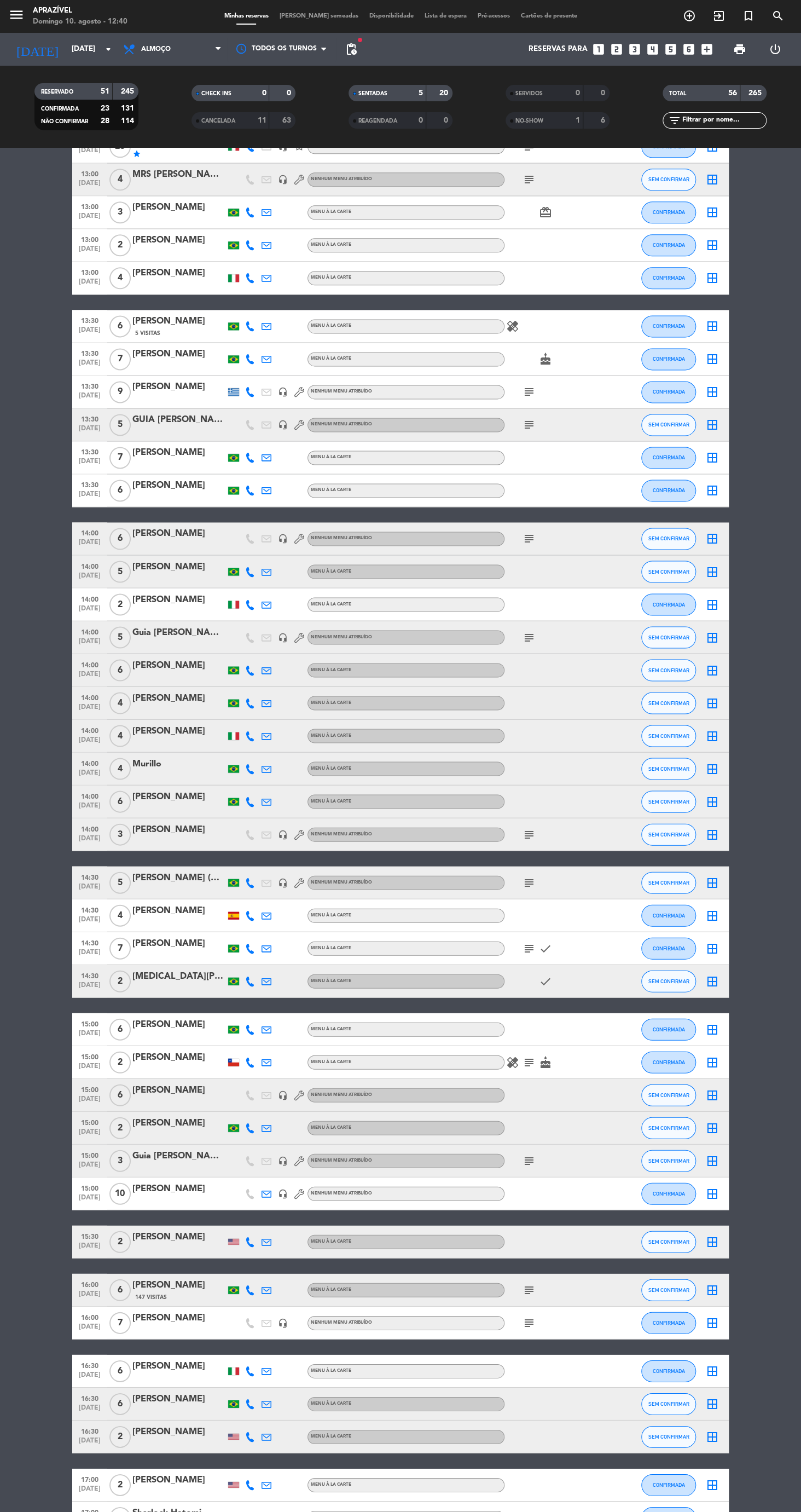
scroll to position [0, 0]
